Goal: Use online tool/utility: Use online tool/utility

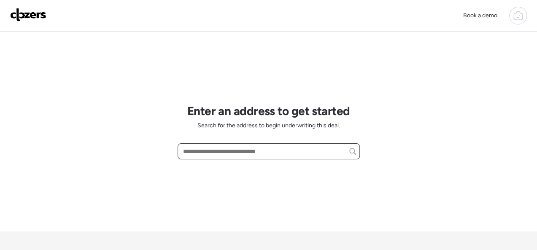
click at [216, 152] on input "text" at bounding box center [269, 152] width 175 height 12
paste input "**********"
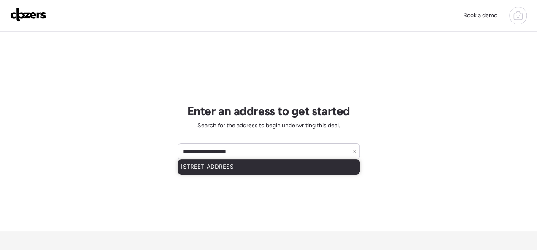
click at [210, 164] on span "[STREET_ADDRESS]" at bounding box center [208, 167] width 55 height 8
type input "**********"
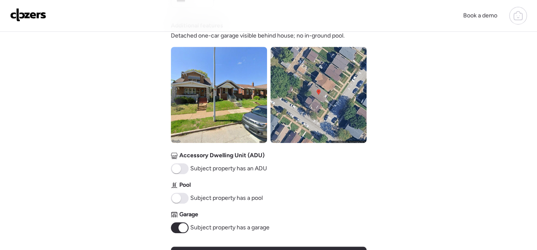
scroll to position [463, 0]
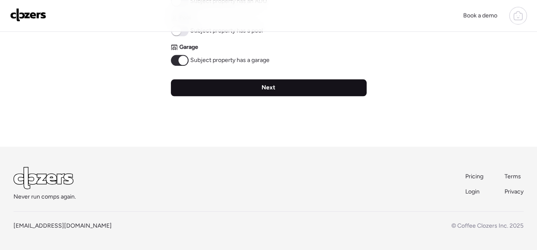
click at [268, 88] on span "Next" at bounding box center [269, 88] width 14 height 8
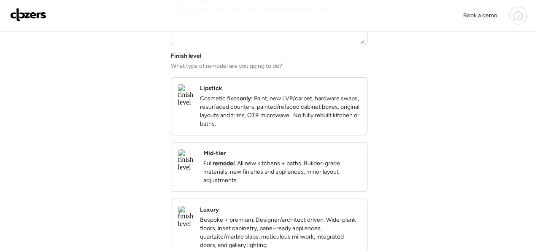
scroll to position [169, 0]
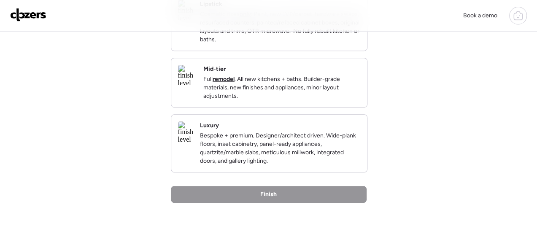
click at [274, 76] on div "Mid-tier Full remodel . All new kitchens + baths. Builder-grade materials, new …" at bounding box center [281, 82] width 157 height 35
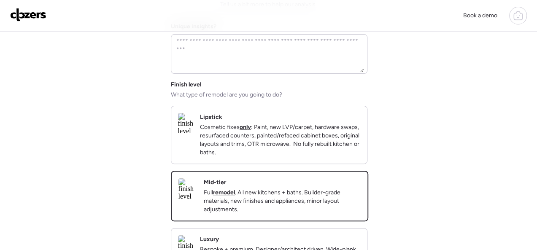
scroll to position [42, 0]
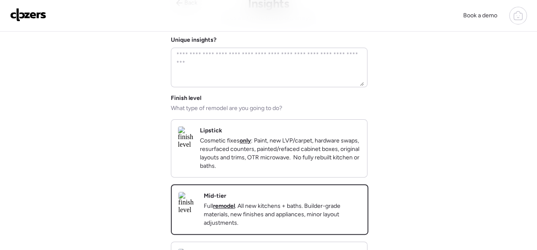
click at [294, 132] on div "Lipstick Cosmetic fixes only : Paint, new LVP/carpet, hardware swaps, resurface…" at bounding box center [280, 149] width 160 height 44
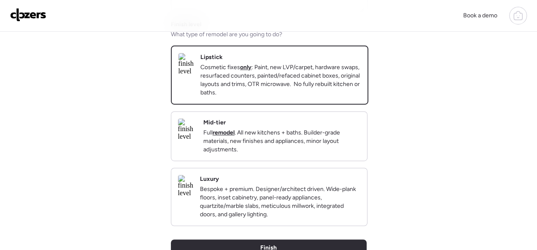
scroll to position [127, 0]
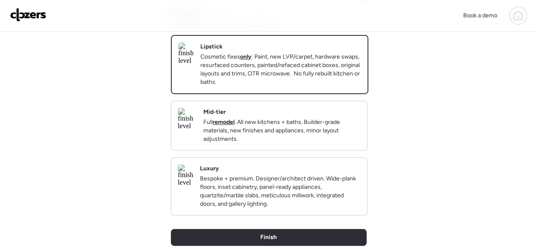
click at [267, 120] on div "Mid-tier Full remodel . All new kitchens + baths. Builder-grade materials, new …" at bounding box center [281, 125] width 157 height 35
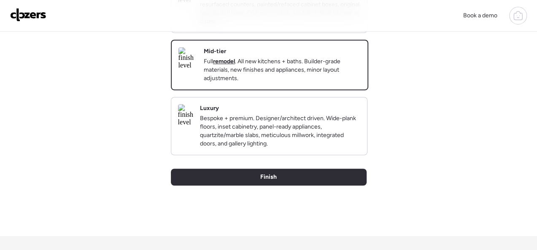
scroll to position [253, 0]
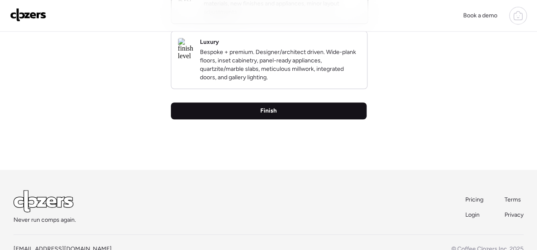
click at [265, 115] on span "Finish" at bounding box center [268, 111] width 16 height 8
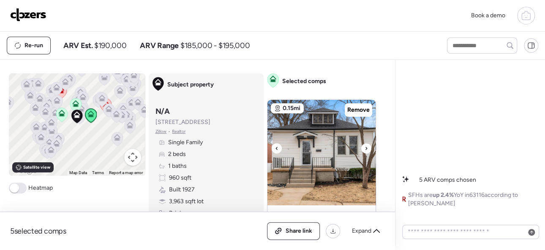
click at [364, 145] on icon at bounding box center [365, 149] width 3 height 10
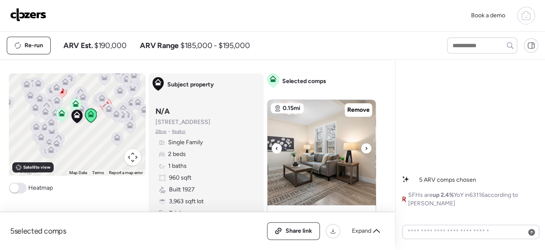
click at [364, 145] on icon at bounding box center [365, 149] width 3 height 10
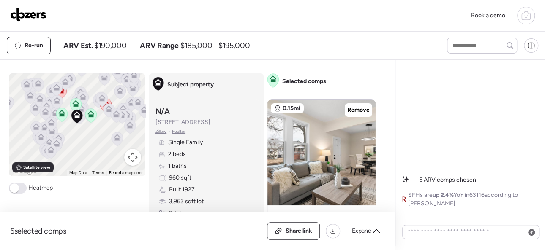
click at [402, 33] on div "Re-run ARV Est. $190,000 ARV Range $185,000 - $195,000" at bounding box center [272, 46] width 545 height 28
